Goal: Task Accomplishment & Management: Complete application form

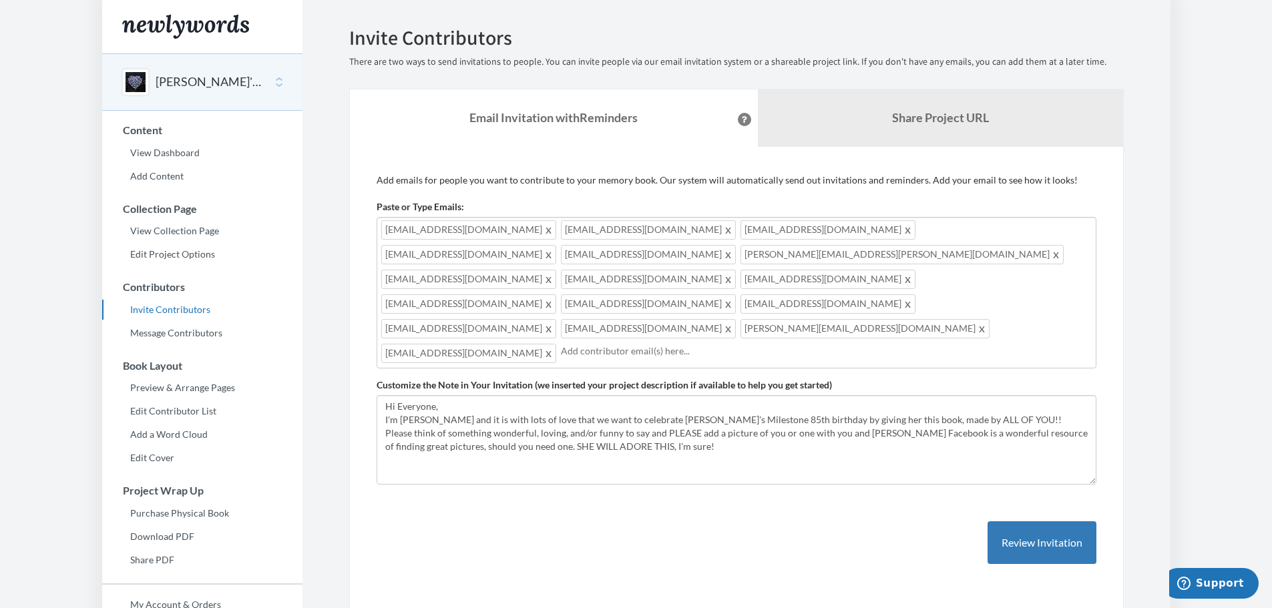
click at [857, 279] on div "alsdiner2@gmail.com frankiefox5@gmail.com arlboom@alo.com elaineisser@yahoo.com…" at bounding box center [736, 293] width 720 height 152
click at [849, 280] on div "alsdiner2@gmail.com frankiefox5@gmail.com arlboom@alo.com elaineisser@yahoo.com…" at bounding box center [736, 293] width 720 height 152
type input "[EMAIL_ADDRESS][DOMAIN_NAME]"
click at [915, 294] on span "larabenezra@gmail.com" at bounding box center [827, 303] width 175 height 19
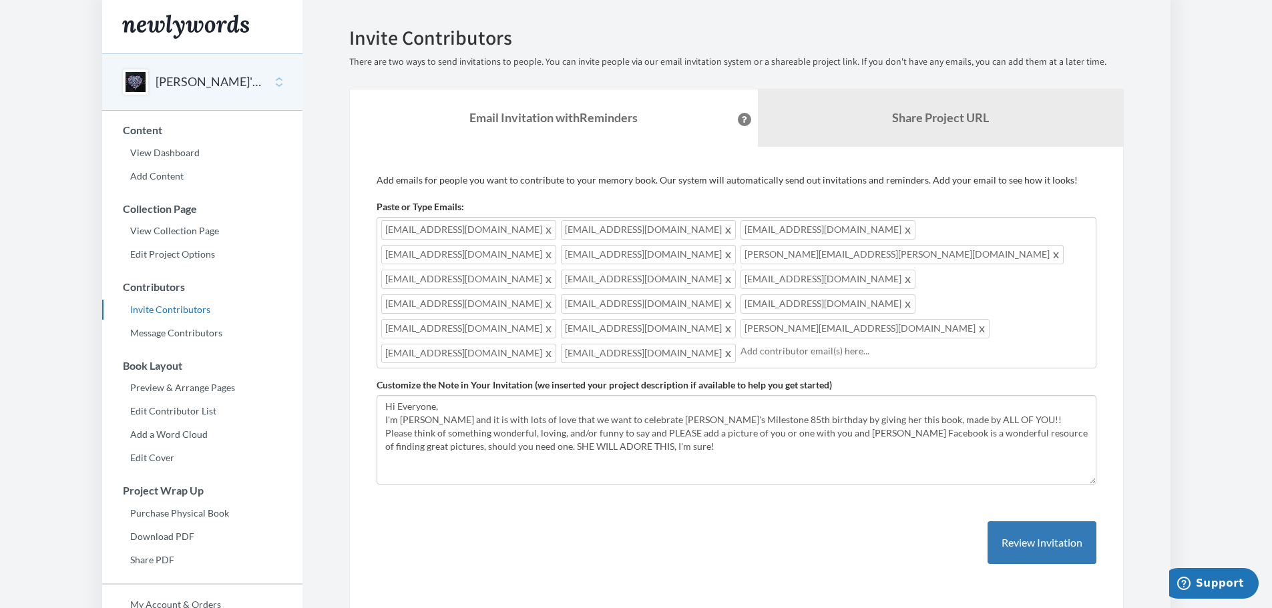
click at [915, 294] on span "larabenezra@gmail.com" at bounding box center [827, 303] width 175 height 19
click at [913, 296] on span at bounding box center [908, 304] width 10 height 16
type input "[EMAIL_ADDRESS][DOMAIN_NAME]"
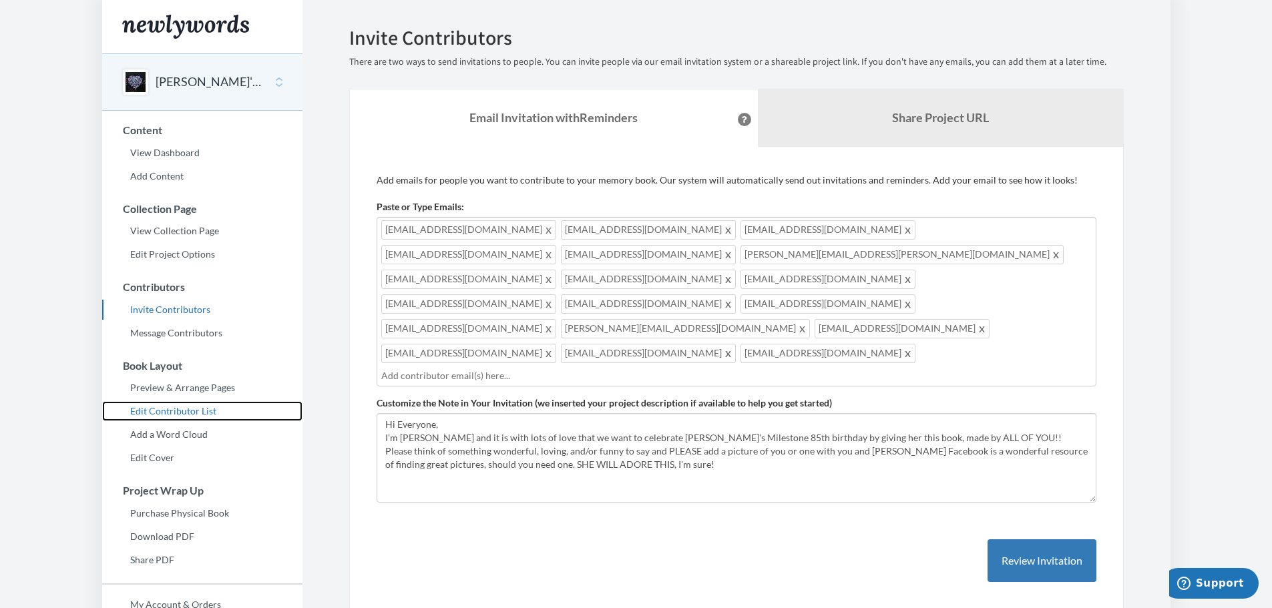
click at [196, 409] on link "Edit Contributor List" at bounding box center [202, 411] width 200 height 20
click at [192, 410] on link "Edit Contributor List" at bounding box center [202, 411] width 200 height 20
click at [203, 411] on link "Edit Contributor List" at bounding box center [202, 411] width 200 height 20
